Goal: Task Accomplishment & Management: Complete application form

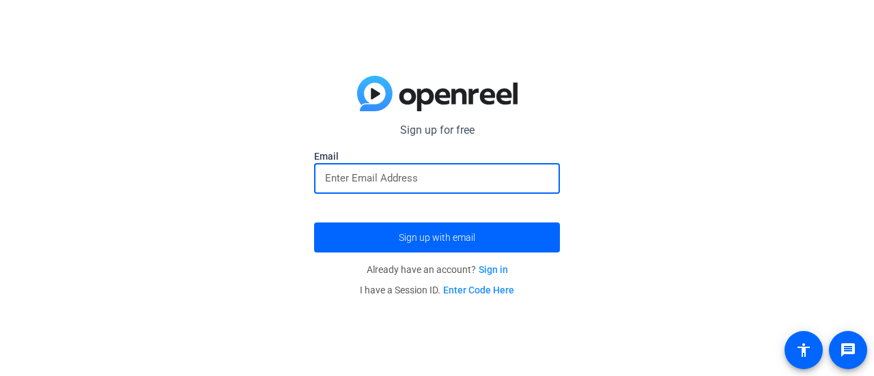
click at [430, 178] on input "email" at bounding box center [437, 178] width 224 height 16
type input "[PERSON_NAME][EMAIL_ADDRESS][PERSON_NAME][DOMAIN_NAME]"
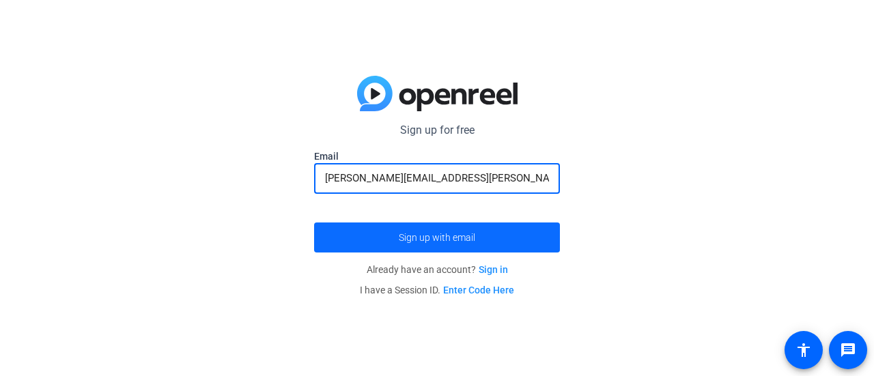
click at [473, 238] on span "Sign up with email" at bounding box center [437, 238] width 76 height 0
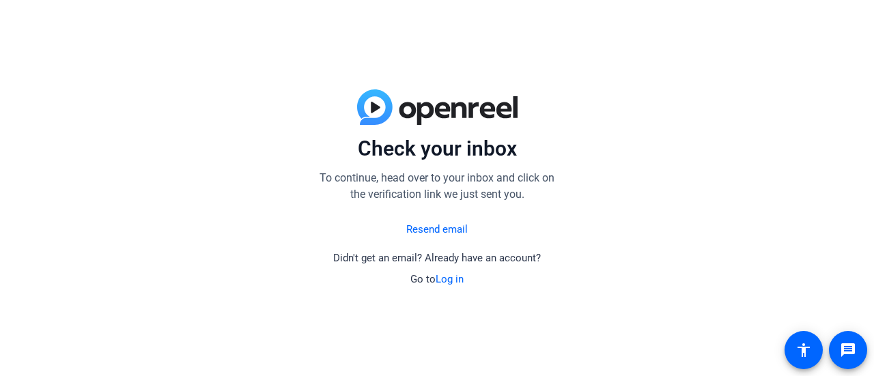
click at [440, 275] on link "Log in" at bounding box center [450, 279] width 28 height 12
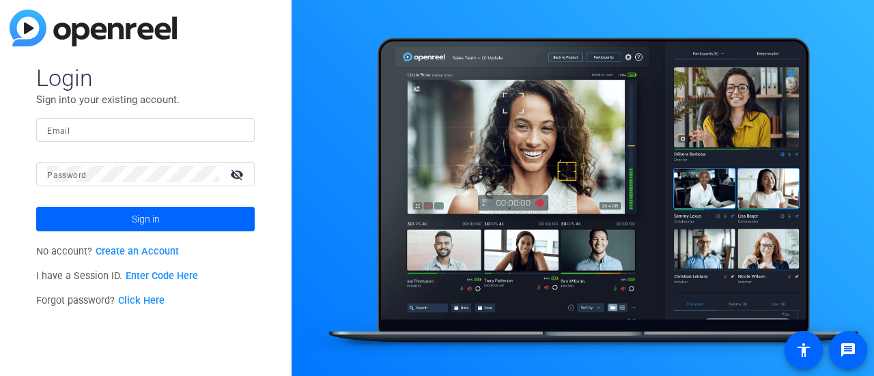
click at [113, 125] on input "Email" at bounding box center [145, 130] width 197 height 16
type input "[PERSON_NAME][EMAIL_ADDRESS][PERSON_NAME][DOMAIN_NAME]"
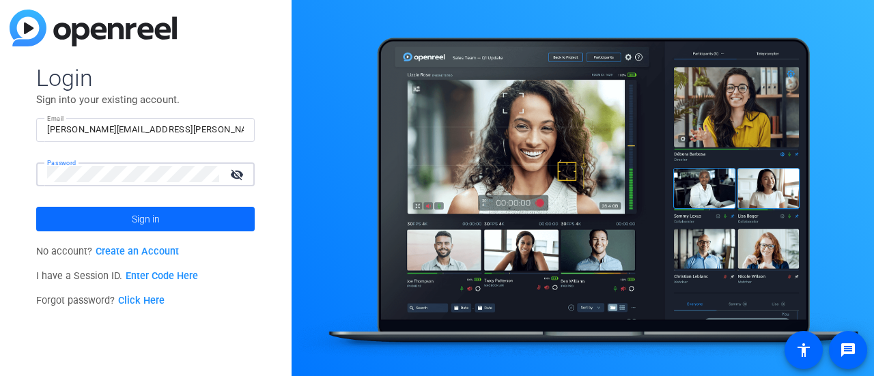
click at [175, 225] on span at bounding box center [145, 219] width 218 height 33
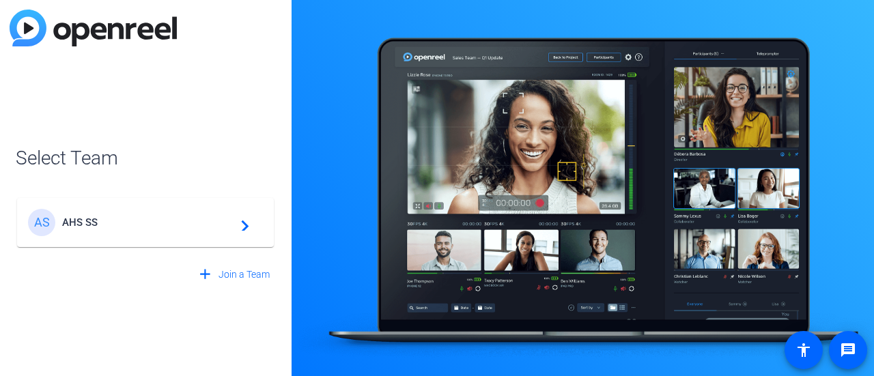
click at [218, 238] on mat-card-content "AS AHS SS navigate_next" at bounding box center [145, 222] width 257 height 49
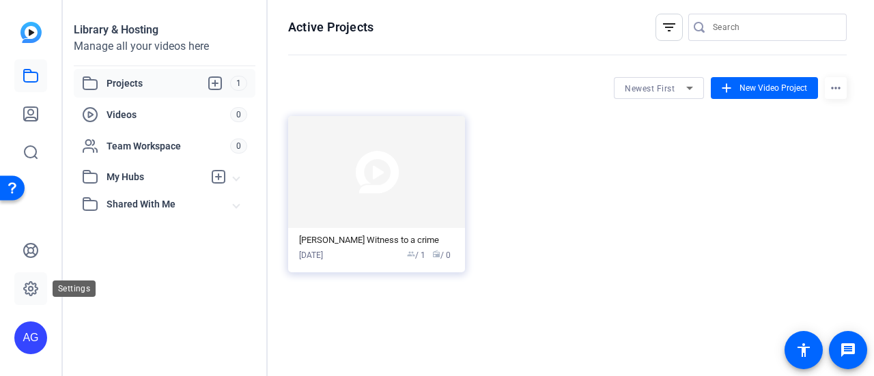
click at [39, 287] on link at bounding box center [30, 288] width 33 height 33
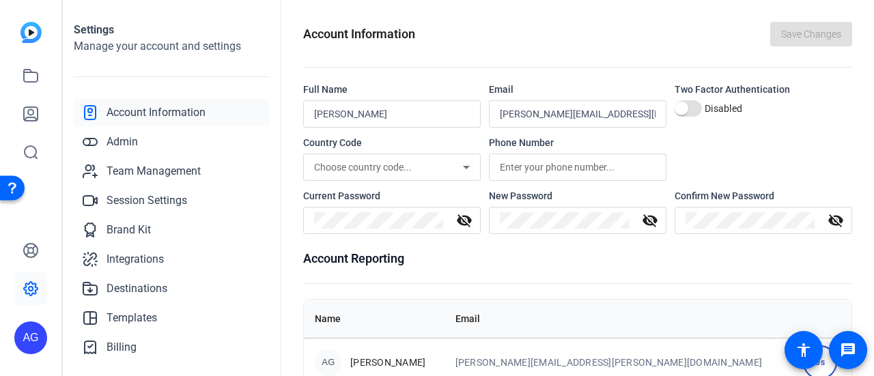
click at [175, 112] on span "Account Information" at bounding box center [155, 112] width 99 height 16
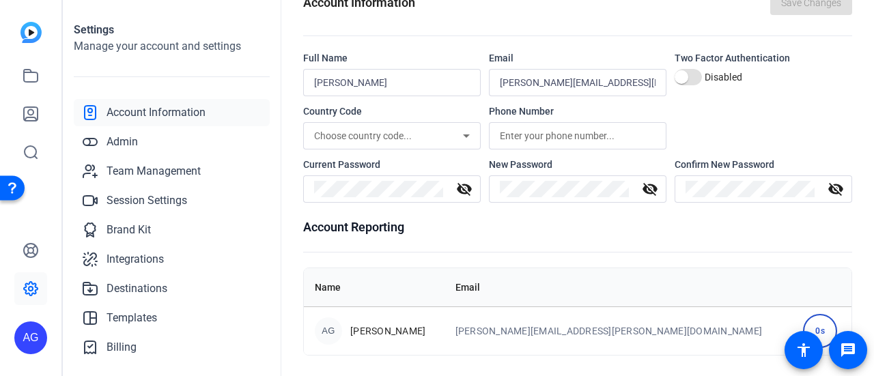
click at [38, 339] on div "AG" at bounding box center [30, 338] width 33 height 33
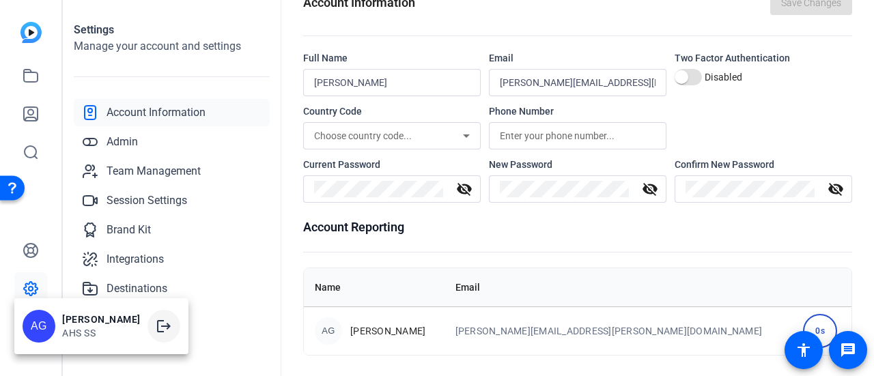
click at [156, 332] on mat-icon "logout" at bounding box center [164, 326] width 16 height 16
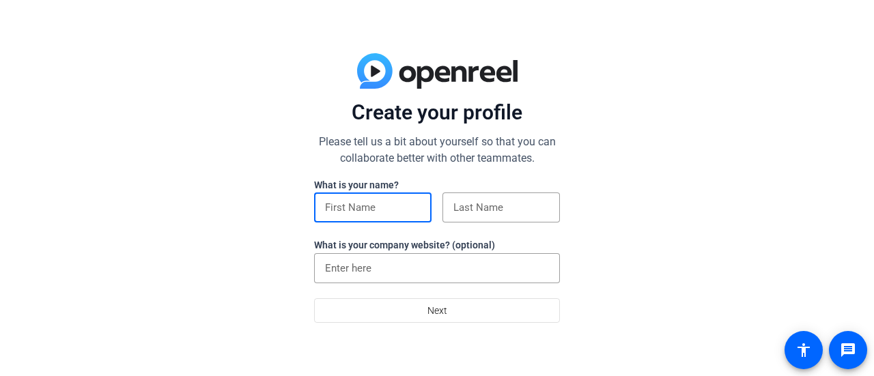
click at [379, 203] on input at bounding box center [373, 207] width 96 height 16
type input "[PERSON_NAME]"
type input "Grant"
click at [460, 265] on input "Harford County Public Schools" at bounding box center [437, 268] width 224 height 16
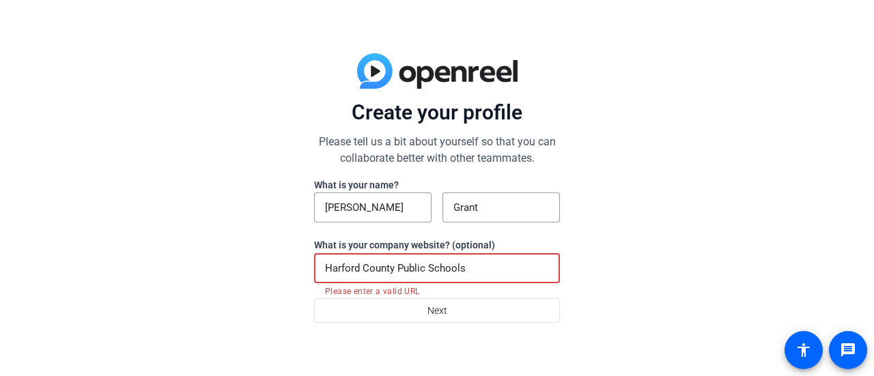
click at [460, 265] on input "Harford County Public Schools" at bounding box center [437, 268] width 224 height 16
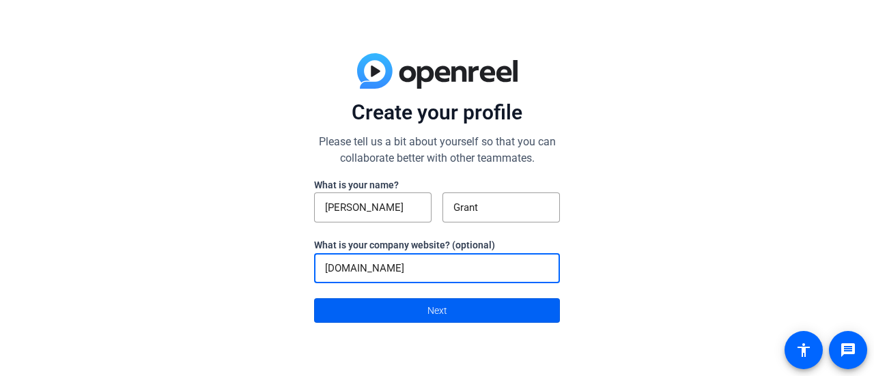
type input "[DOMAIN_NAME]"
click at [481, 305] on span at bounding box center [437, 310] width 244 height 33
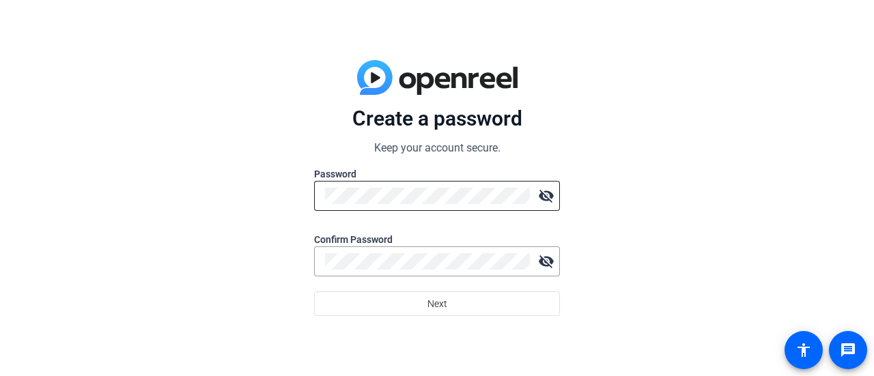
click at [452, 205] on div at bounding box center [427, 196] width 205 height 30
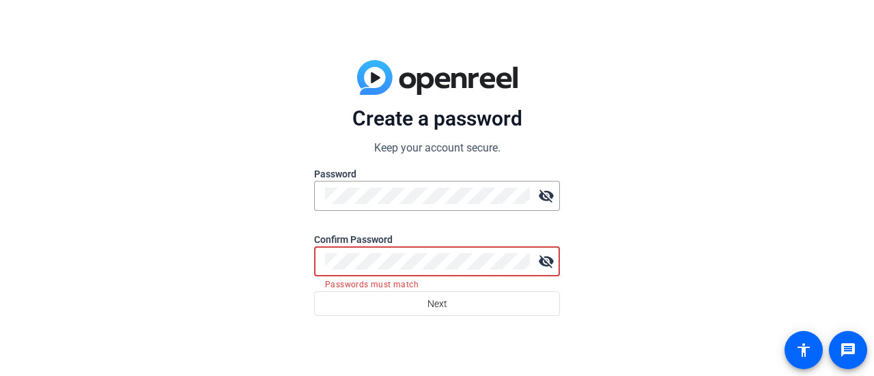
click at [314, 292] on button "Next" at bounding box center [437, 304] width 246 height 25
click at [416, 252] on div at bounding box center [427, 261] width 205 height 30
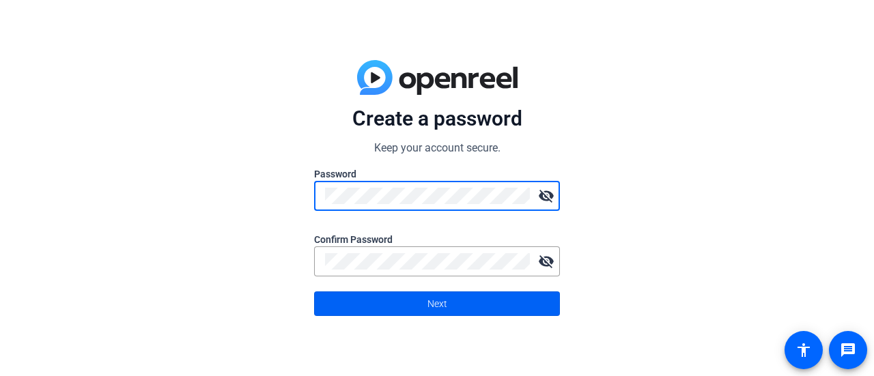
click at [413, 307] on span at bounding box center [437, 303] width 244 height 33
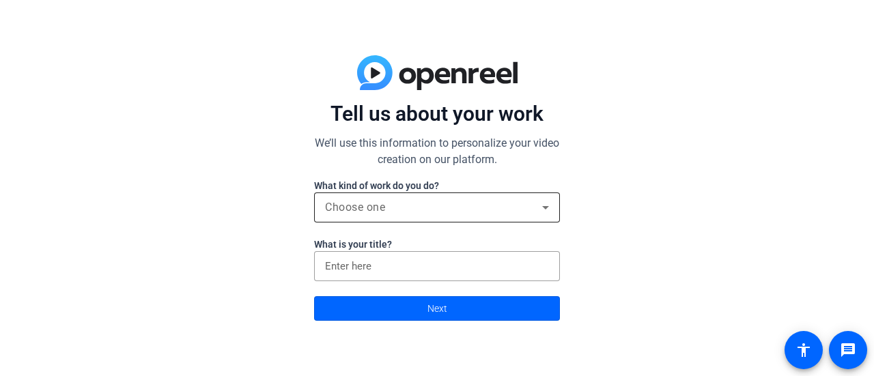
click at [439, 198] on div "Choose one" at bounding box center [437, 208] width 224 height 30
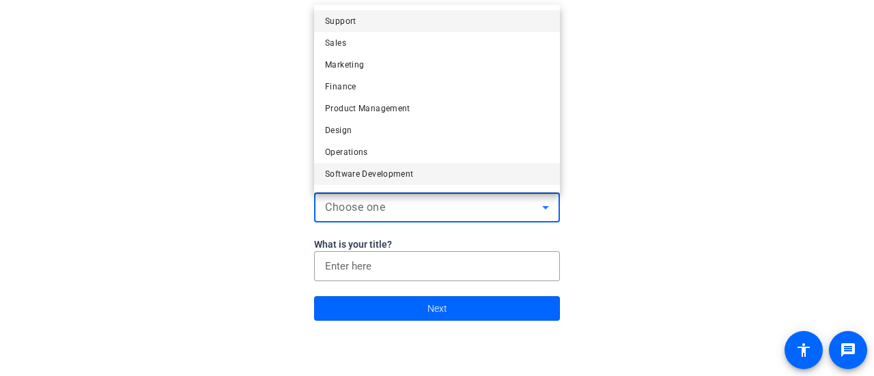
scroll to position [41, 0]
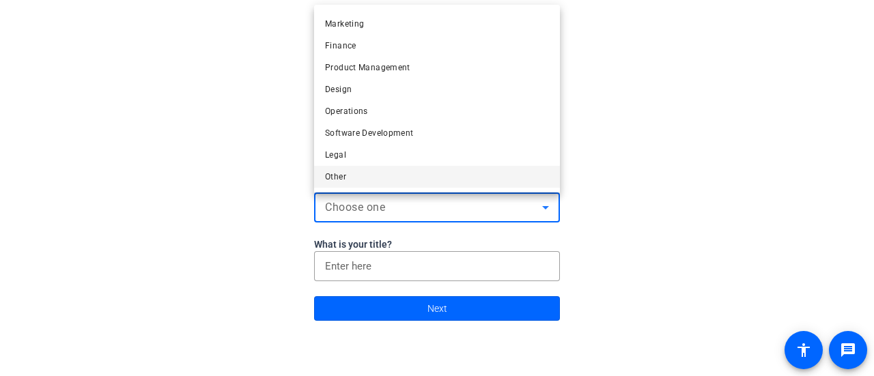
click at [366, 173] on mat-option "Other" at bounding box center [437, 177] width 246 height 22
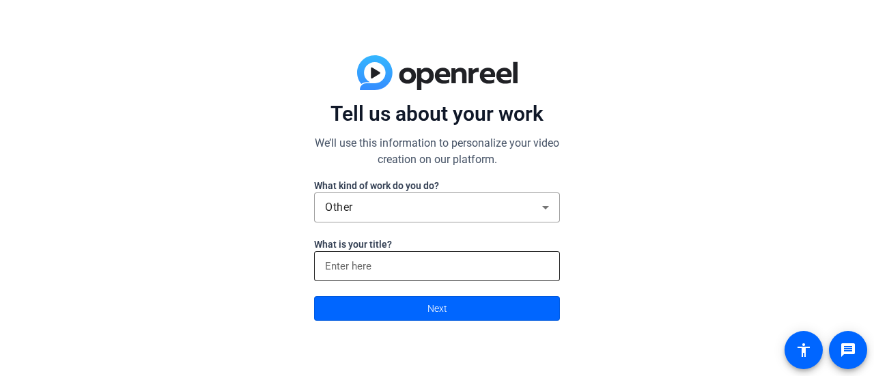
click at [423, 257] on div at bounding box center [437, 266] width 224 height 30
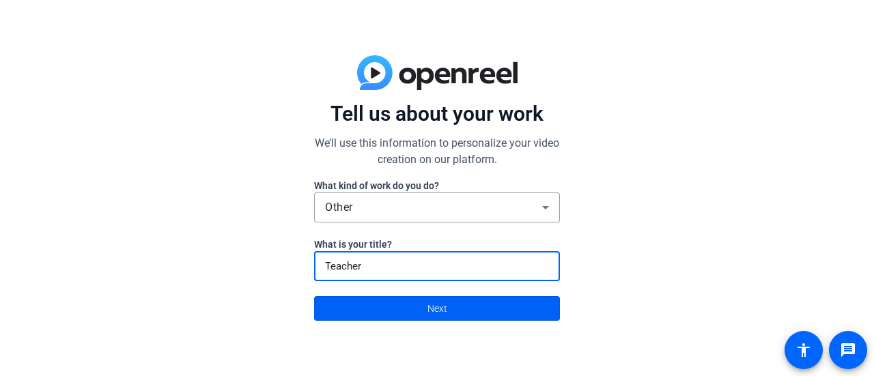
type input "Teacher"
click at [450, 315] on span at bounding box center [437, 308] width 244 height 33
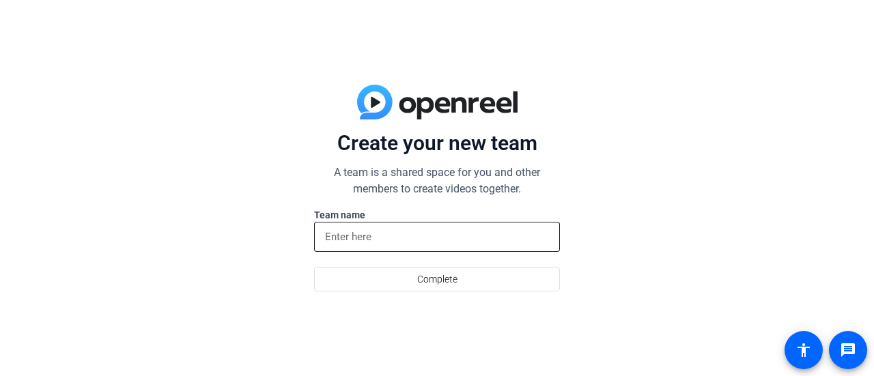
click at [457, 242] on input at bounding box center [437, 237] width 224 height 16
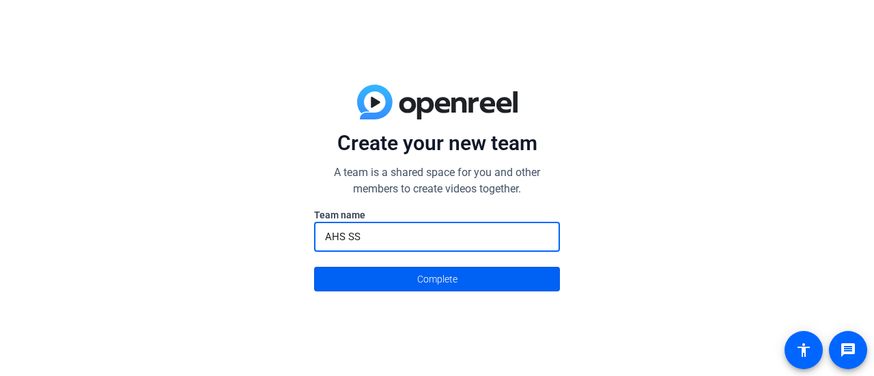
type input "AHS SS"
click at [474, 274] on span at bounding box center [437, 279] width 244 height 33
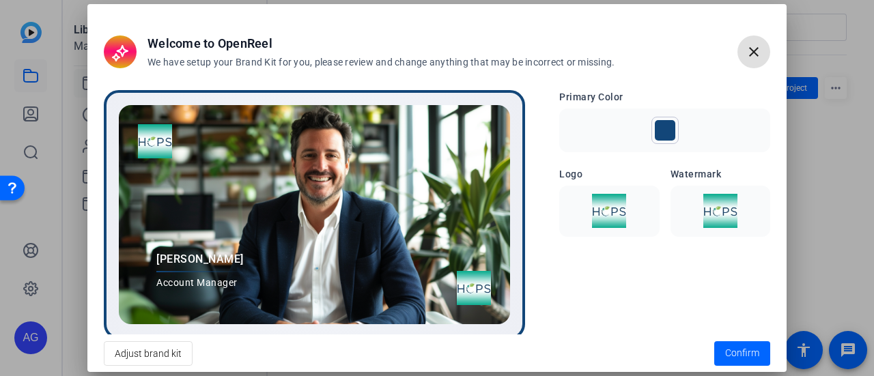
click at [748, 53] on mat-icon "close" at bounding box center [753, 52] width 16 height 16
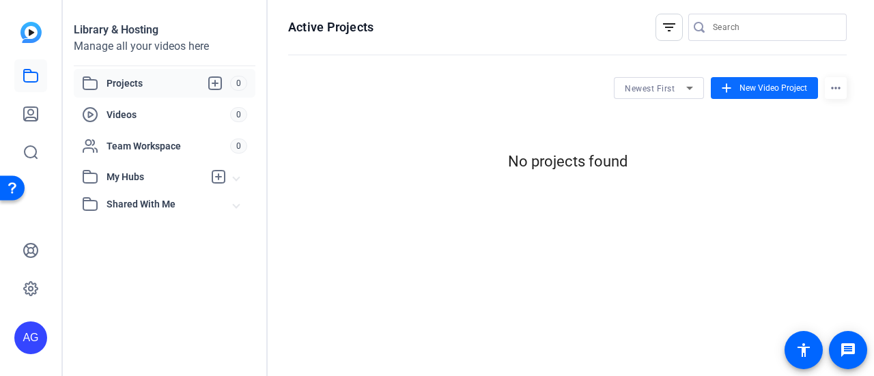
click at [739, 89] on span at bounding box center [764, 88] width 107 height 33
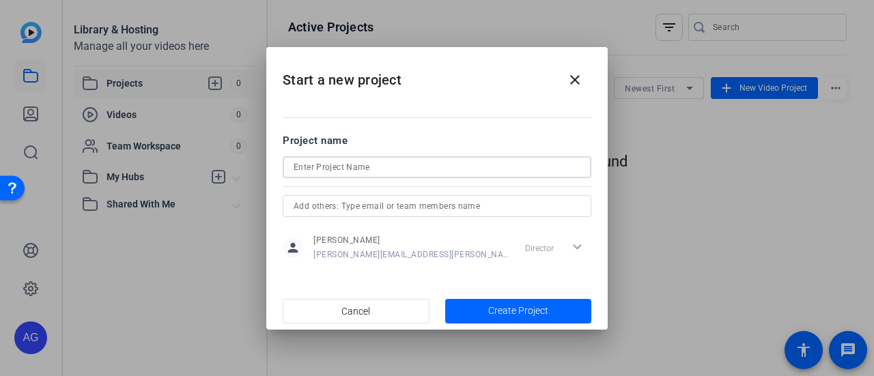
click at [401, 170] on input at bounding box center [437, 167] width 287 height 16
type input "L"
type input "[PERSON_NAME] Witness to a crime"
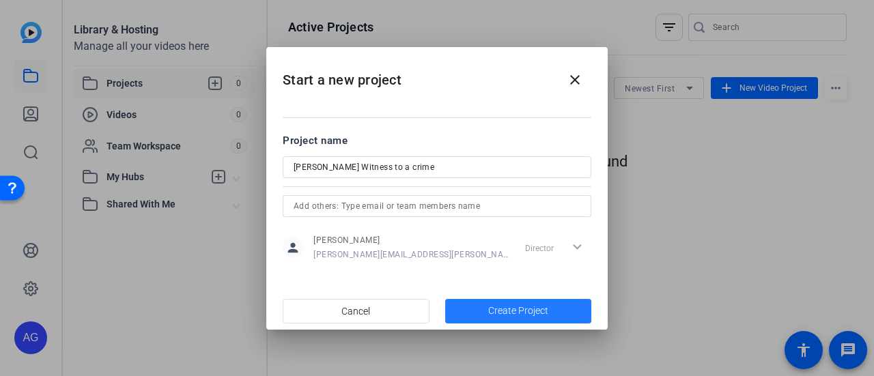
click at [506, 313] on span "Create Project" at bounding box center [518, 311] width 60 height 14
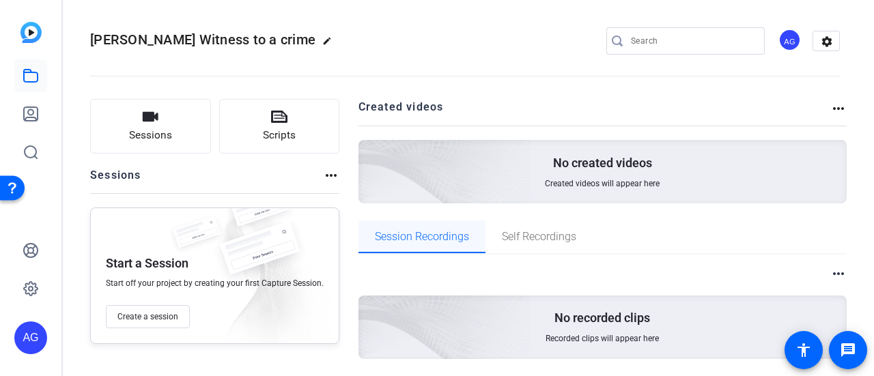
scroll to position [43, 0]
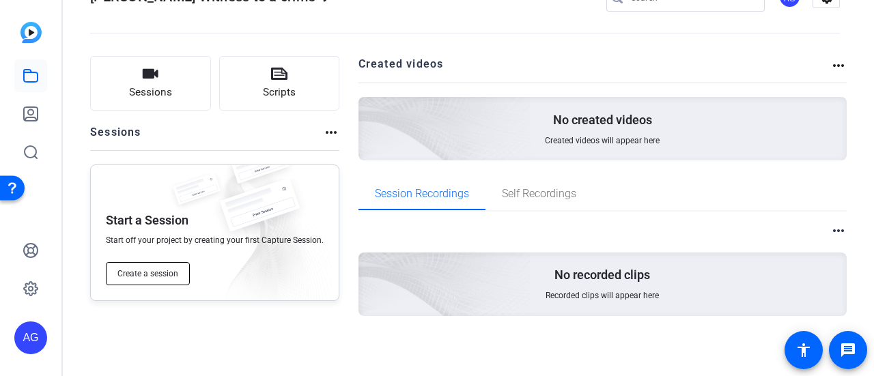
click at [161, 272] on span "Create a session" at bounding box center [147, 273] width 61 height 11
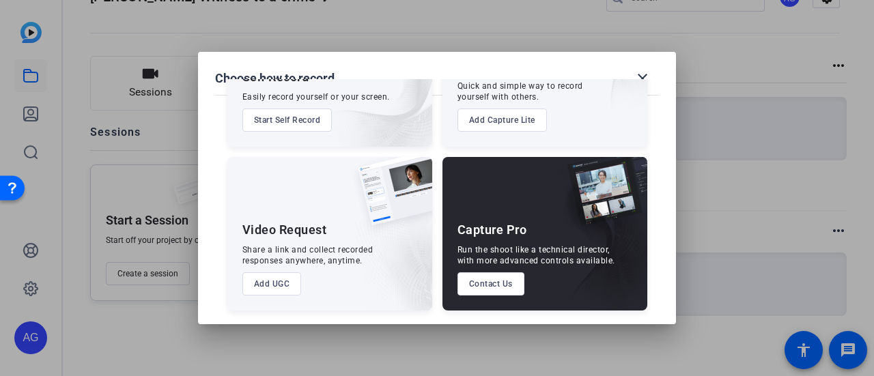
scroll to position [0, 0]
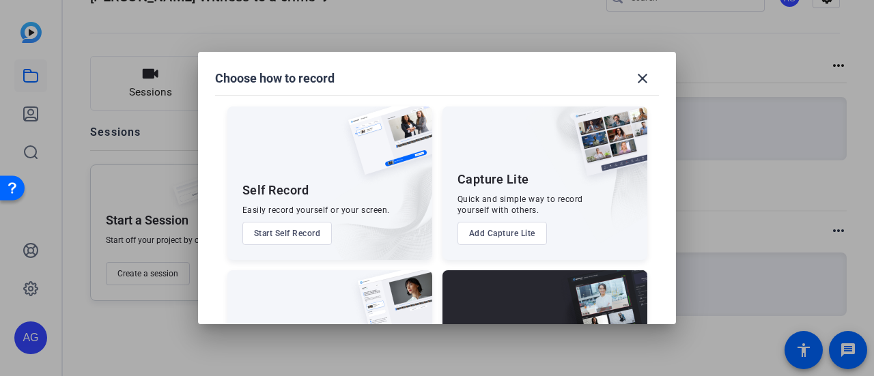
click at [303, 234] on button "Start Self Record" at bounding box center [287, 233] width 90 height 23
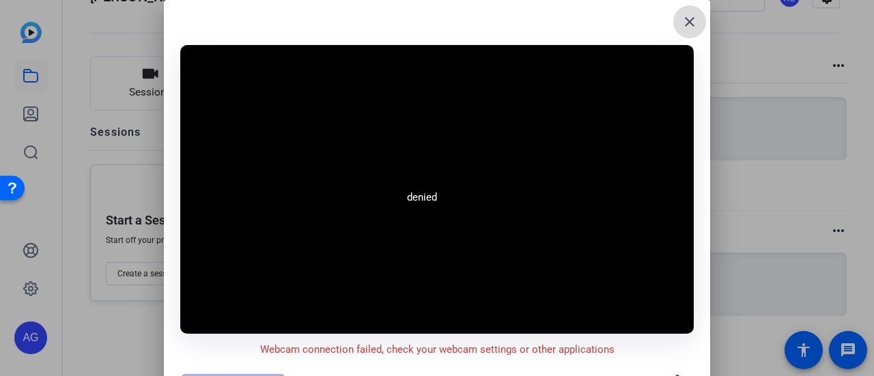
click at [696, 20] on mat-icon "close" at bounding box center [689, 22] width 16 height 16
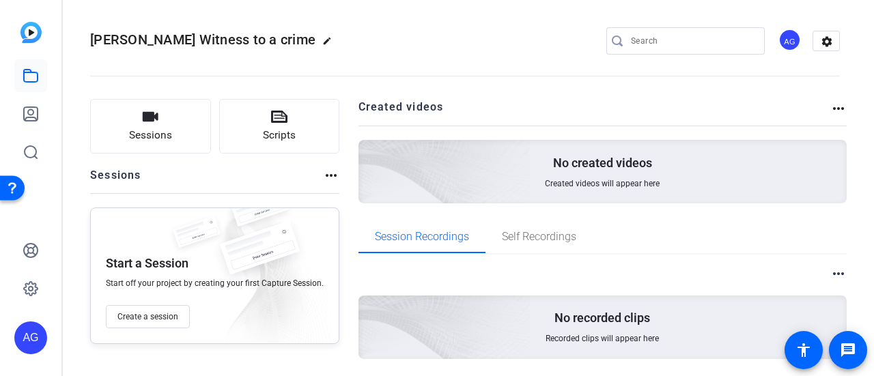
click at [33, 24] on img at bounding box center [30, 32] width 21 height 21
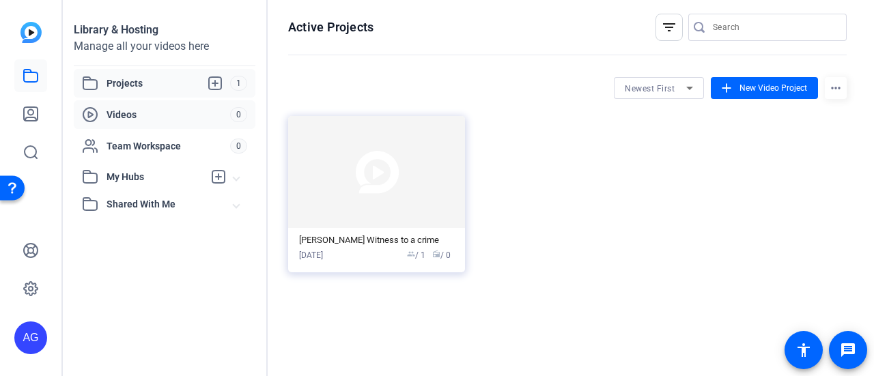
click at [145, 111] on span "Videos" at bounding box center [168, 115] width 124 height 14
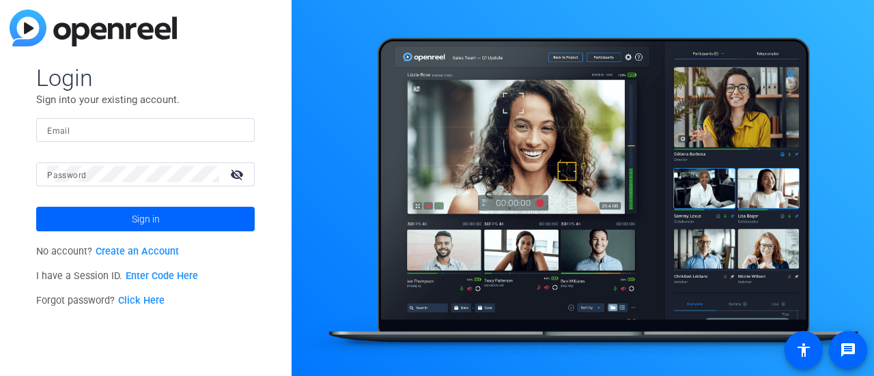
click at [108, 141] on div at bounding box center [145, 130] width 197 height 24
type input "[PERSON_NAME][EMAIL_ADDRESS][PERSON_NAME][DOMAIN_NAME]"
click at [103, 165] on div at bounding box center [133, 174] width 172 height 24
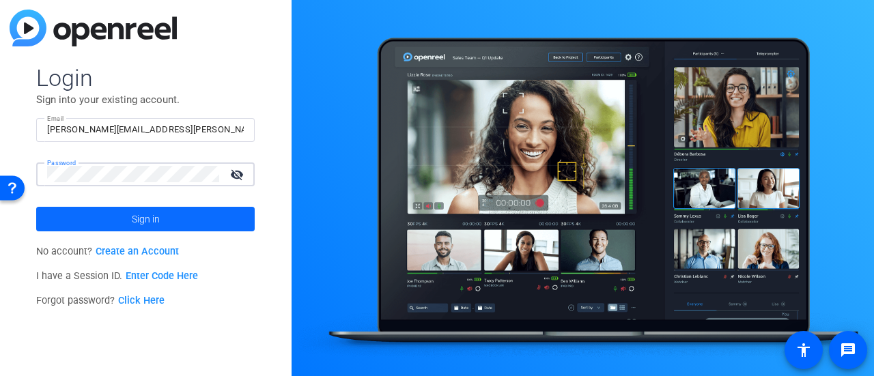
click at [120, 209] on span at bounding box center [145, 219] width 218 height 33
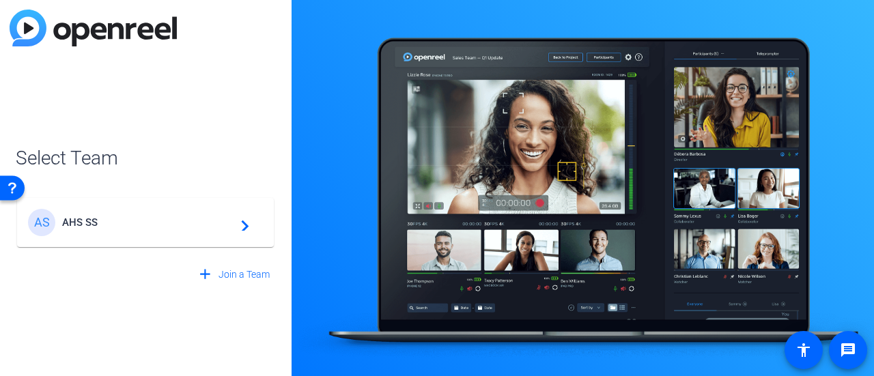
click at [195, 229] on div "AS AHS SS navigate_next" at bounding box center [145, 222] width 235 height 27
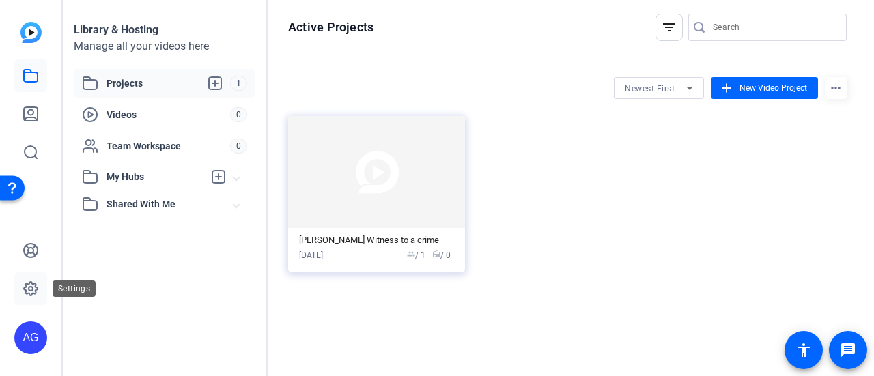
click at [30, 301] on link at bounding box center [30, 288] width 33 height 33
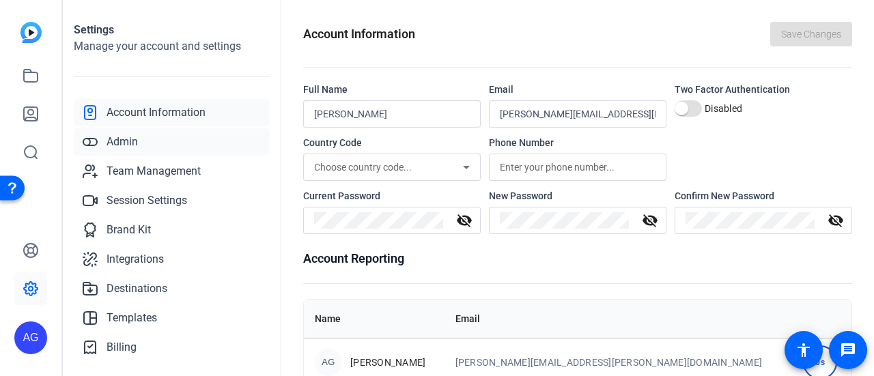
click at [147, 143] on link "Admin" at bounding box center [172, 141] width 196 height 27
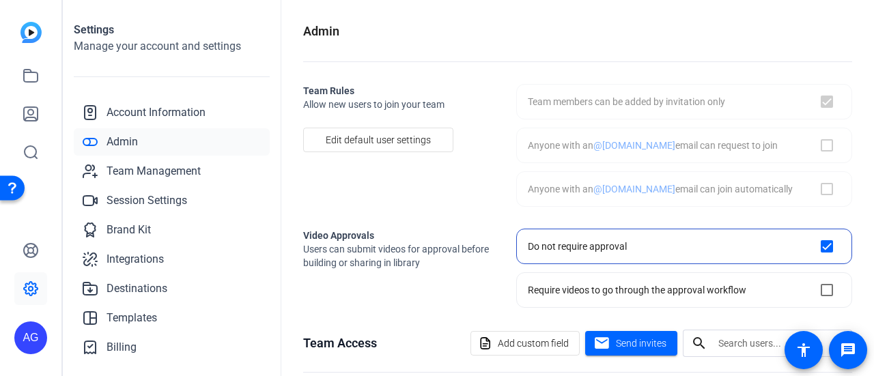
checkbox input "true"
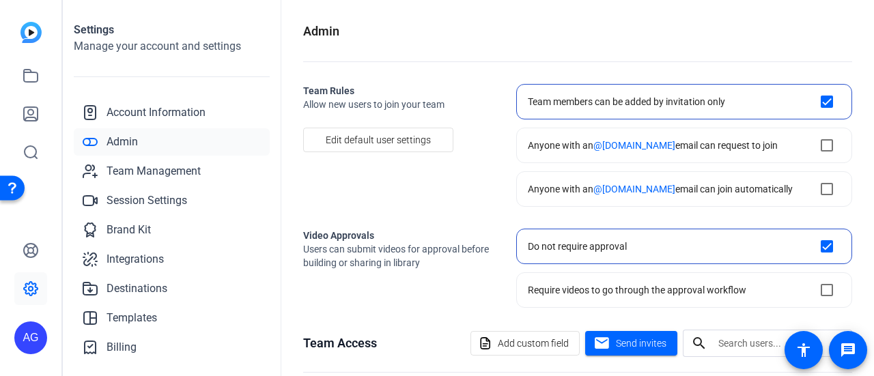
scroll to position [156, 0]
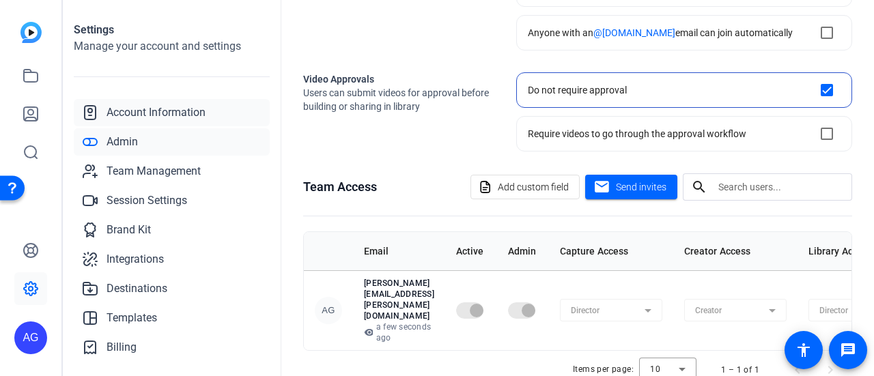
click at [150, 111] on span "Account Information" at bounding box center [155, 112] width 99 height 16
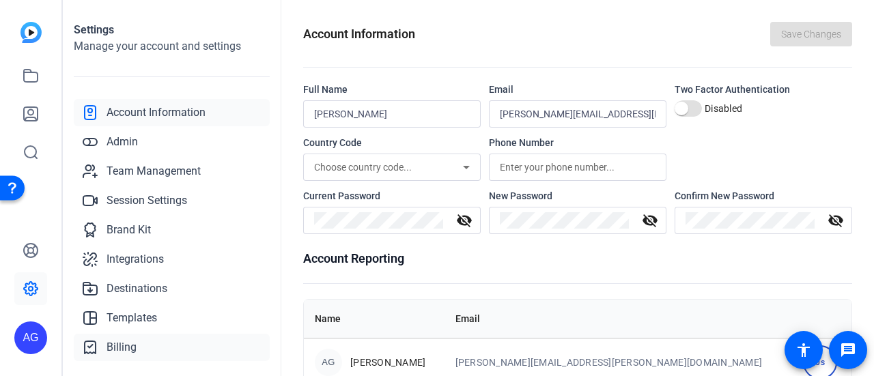
click at [134, 342] on span "Billing" at bounding box center [121, 347] width 30 height 16
